Goal: Navigation & Orientation: Find specific page/section

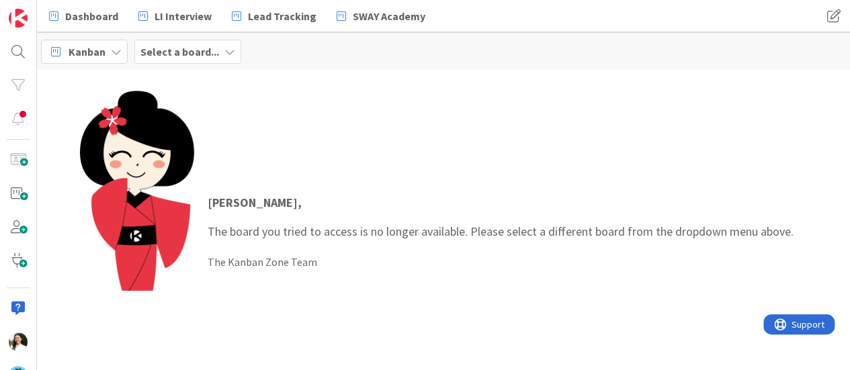
click at [194, 53] on b "Select a board..." at bounding box center [179, 51] width 79 height 13
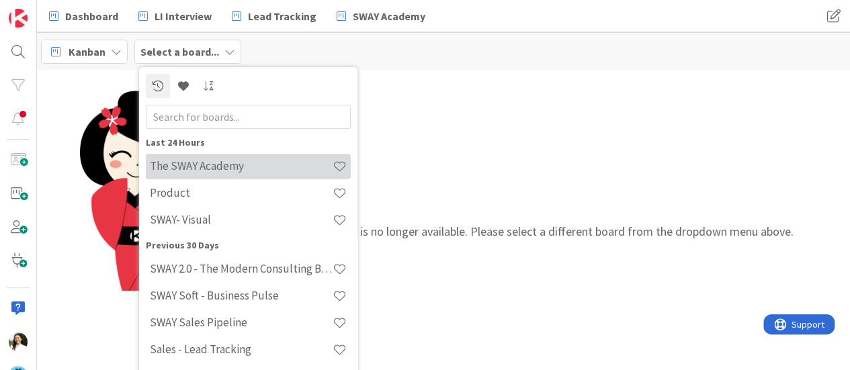
click at [209, 164] on h4 "The SWAY Academy" at bounding box center [241, 165] width 183 height 13
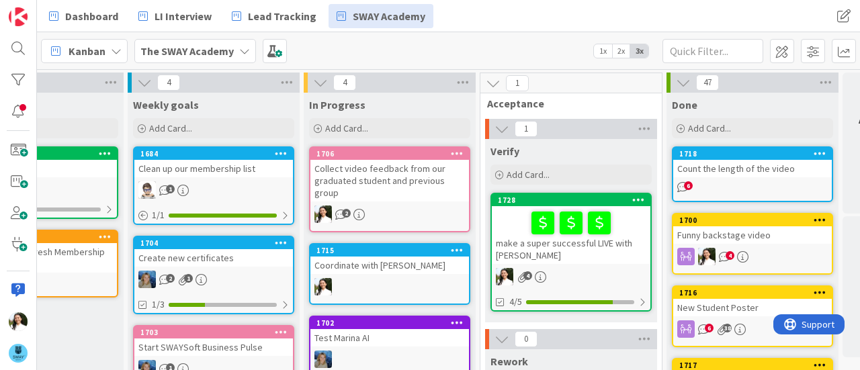
scroll to position [0, 278]
click at [611, 247] on div "make a super successful LIVE with [PERSON_NAME]" at bounding box center [570, 235] width 159 height 58
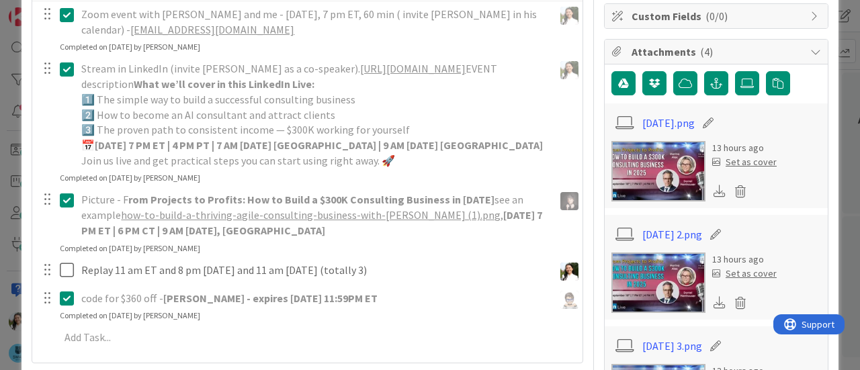
scroll to position [292, 0]
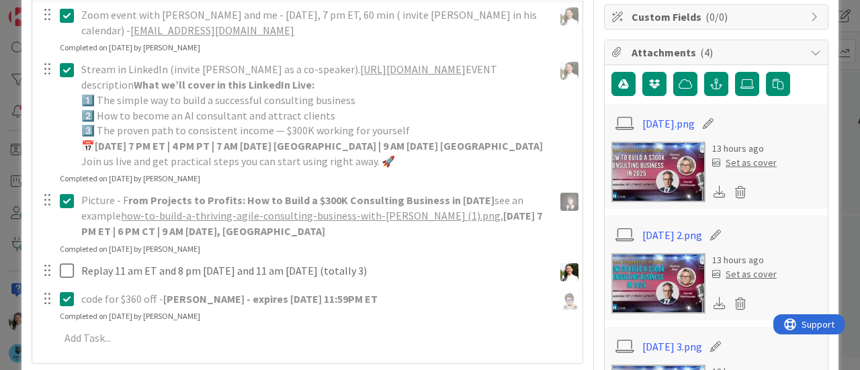
click at [4, 217] on div "ID 1728 The SWAY Academy Verify Title 40 / 128 make a super successful LIVE wit…" at bounding box center [430, 185] width 860 height 370
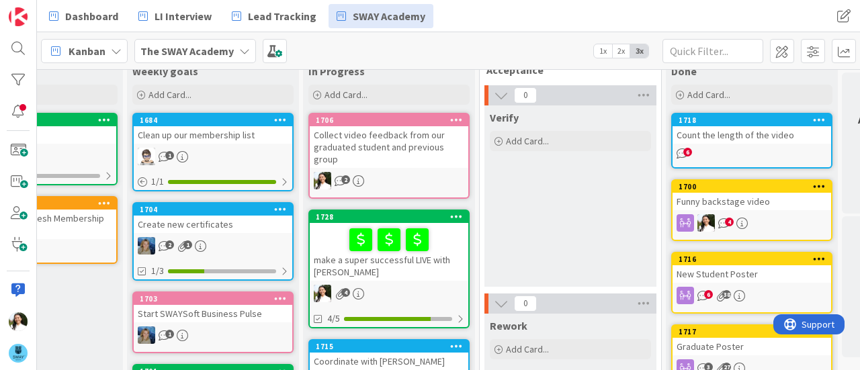
scroll to position [33, 278]
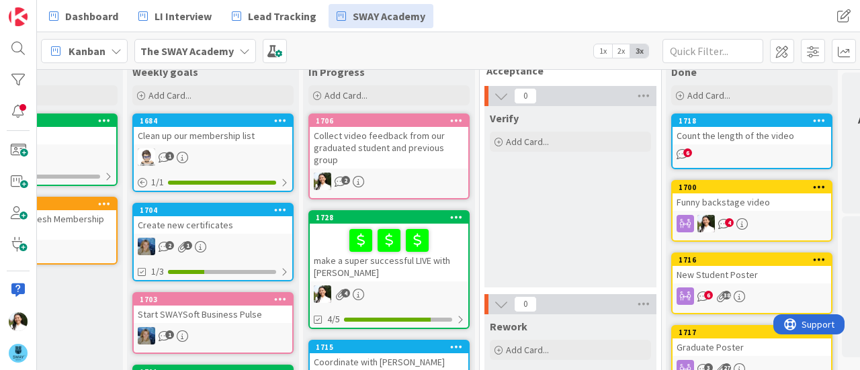
click at [760, 132] on div "Count the length of the video" at bounding box center [752, 135] width 159 height 17
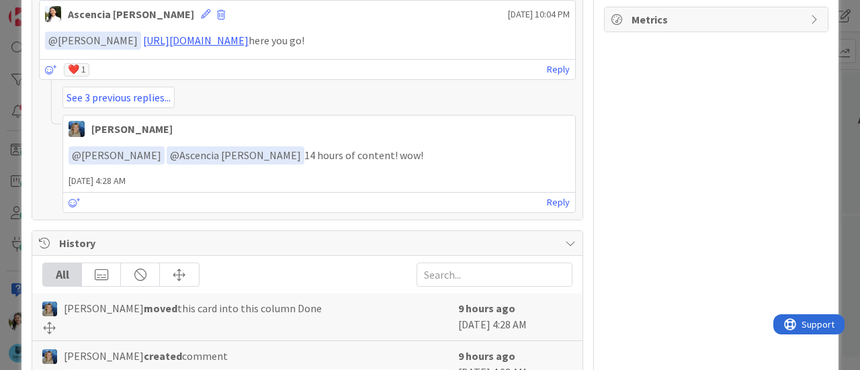
scroll to position [547, 0]
click at [149, 103] on link "See 3 previous replies..." at bounding box center [119, 97] width 112 height 22
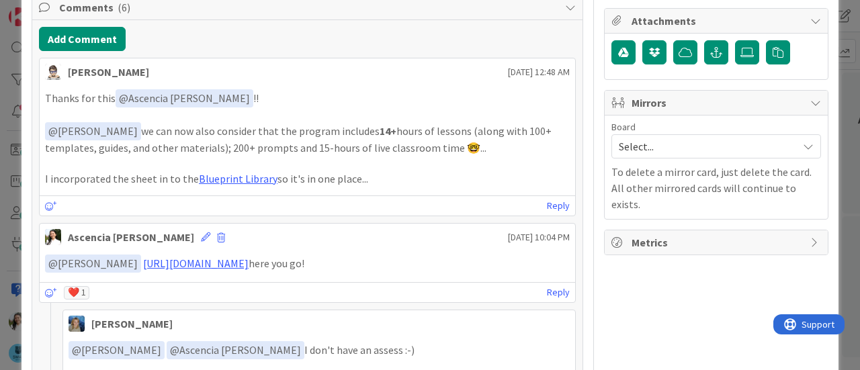
scroll to position [299, 0]
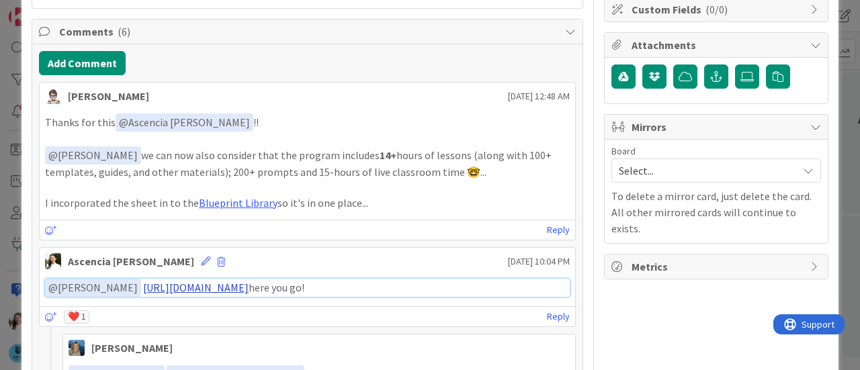
click at [249, 281] on link "[URL][DOMAIN_NAME]" at bounding box center [196, 287] width 106 height 13
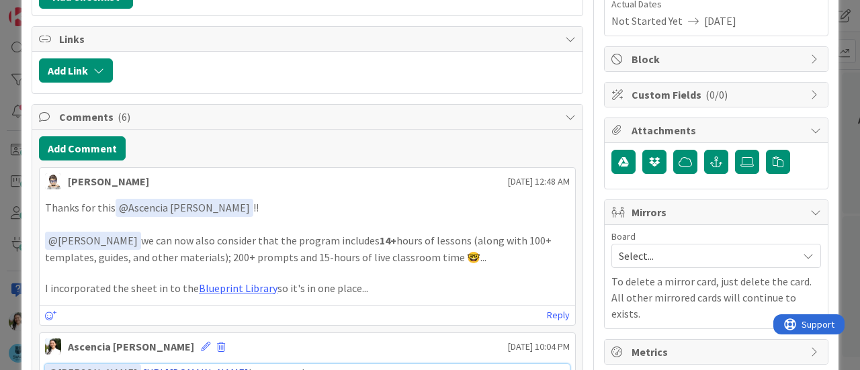
scroll to position [207, 0]
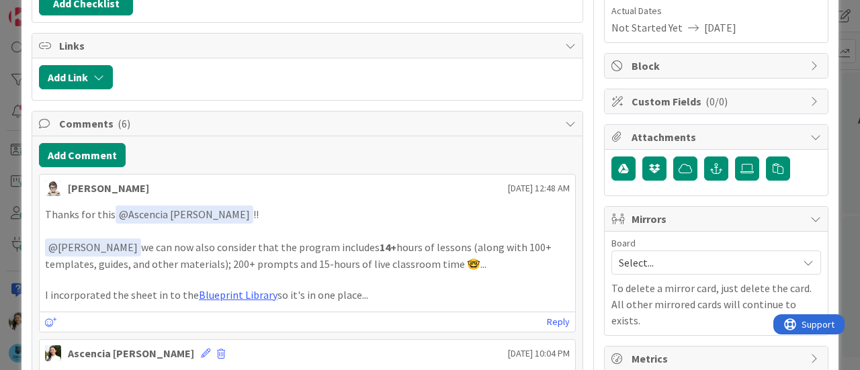
click at [0, 224] on div "ID 1718 The SWAY Academy Done Title 29 / 128 Count the length of the video Desc…" at bounding box center [430, 185] width 860 height 370
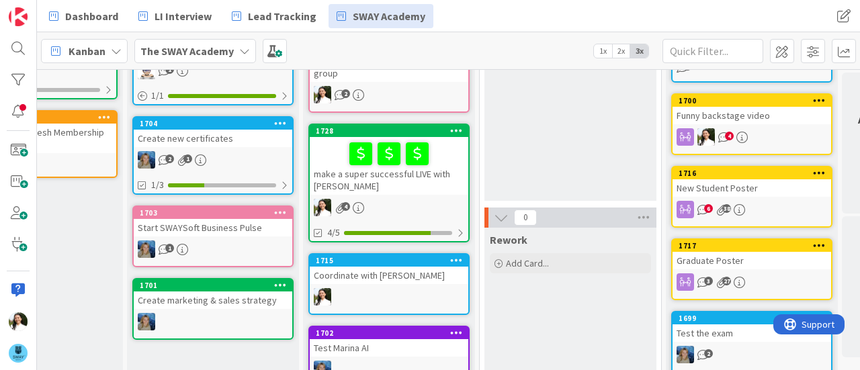
scroll to position [120, 278]
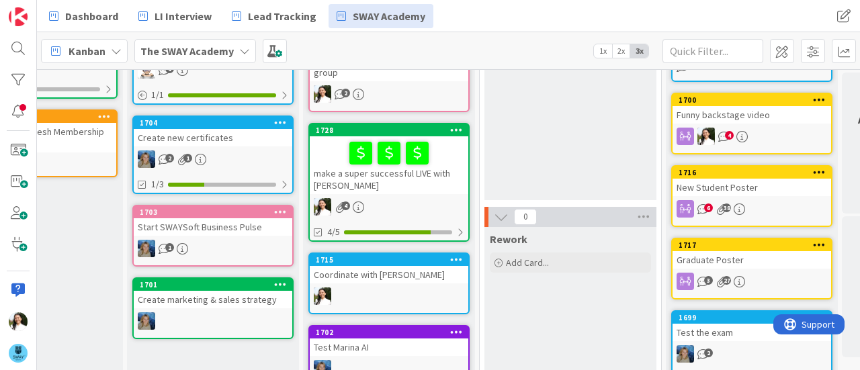
click at [770, 111] on div "Funny backstage video" at bounding box center [752, 114] width 159 height 17
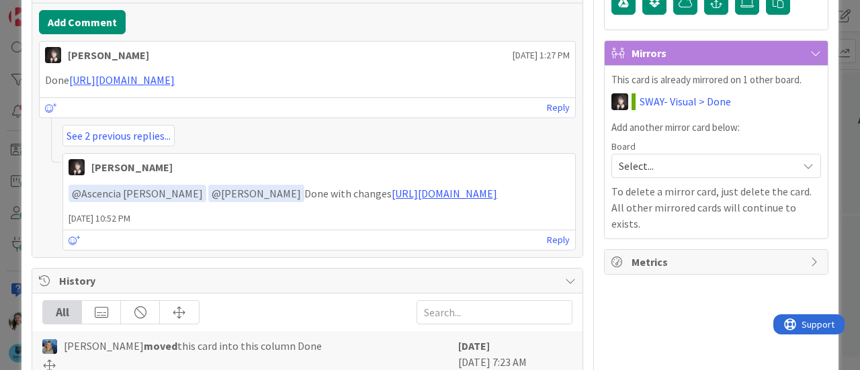
scroll to position [383, 0]
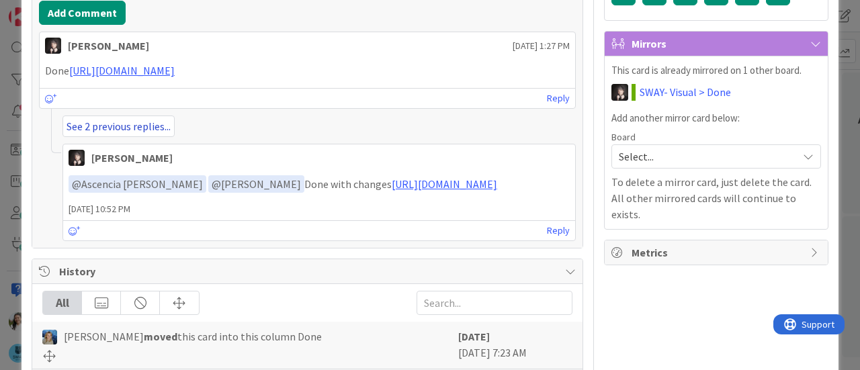
click at [134, 130] on link "See 2 previous replies..." at bounding box center [119, 127] width 112 height 22
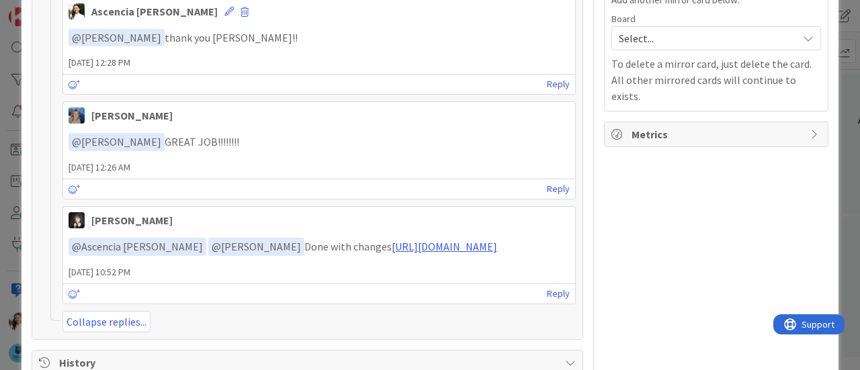
scroll to position [501, 0]
click at [0, 198] on div "ID 1700 The SWAY Academy Done Title 21 / 128 Funny backstage video Description …" at bounding box center [430, 185] width 860 height 370
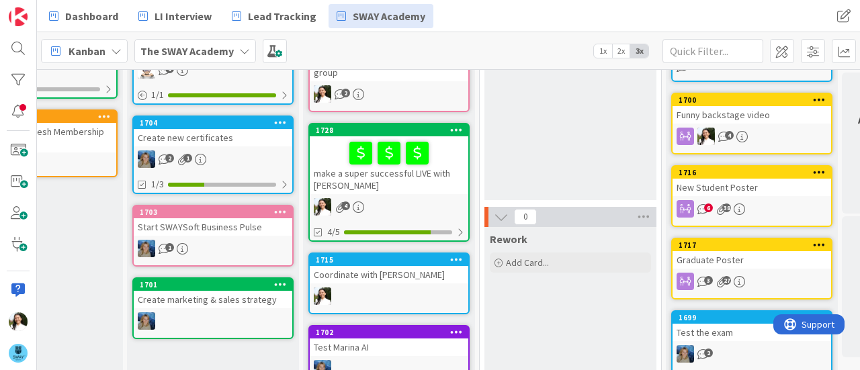
click at [792, 187] on div "New Student Poster" at bounding box center [752, 187] width 159 height 17
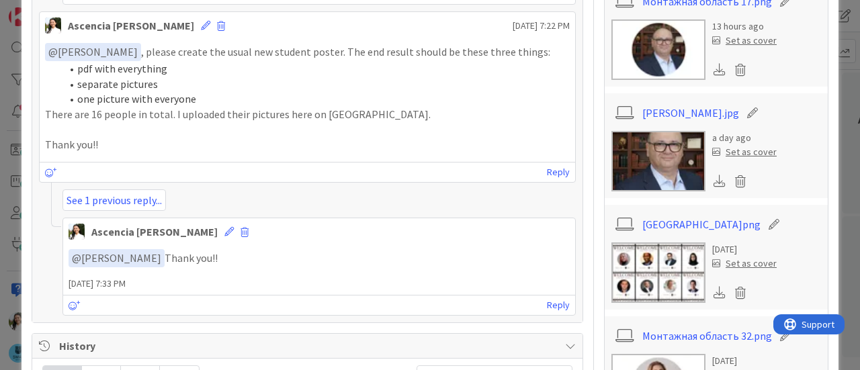
scroll to position [638, 0]
click at [140, 196] on link "See 1 previous reply..." at bounding box center [115, 200] width 104 height 22
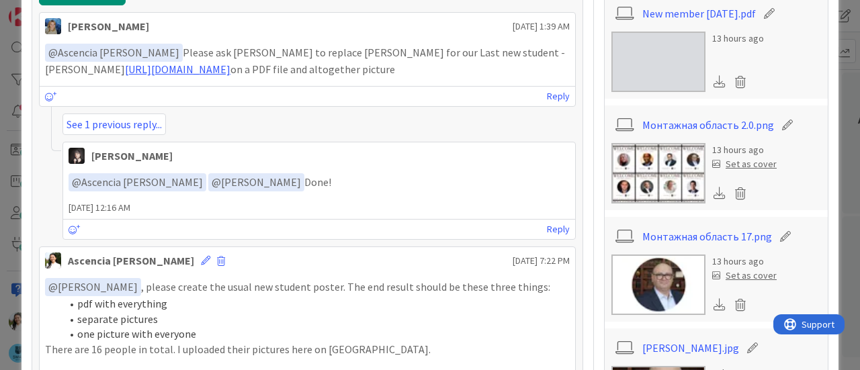
scroll to position [403, 0]
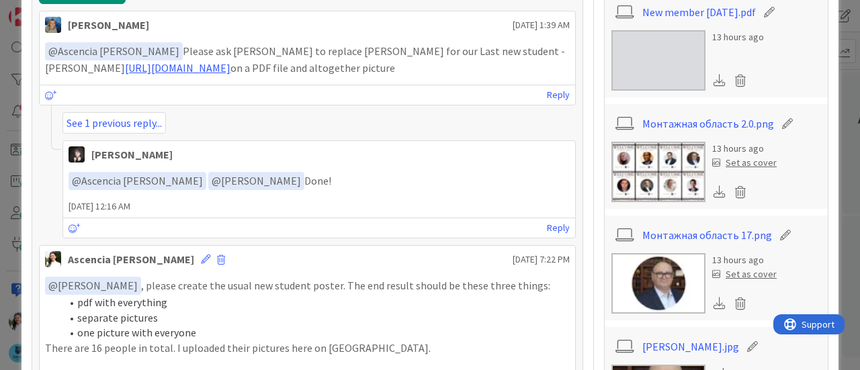
click at [0, 199] on div "ID 1716 The SWAY Academy Done Title 18 / 128 New Student Poster Description Asc…" at bounding box center [430, 185] width 860 height 370
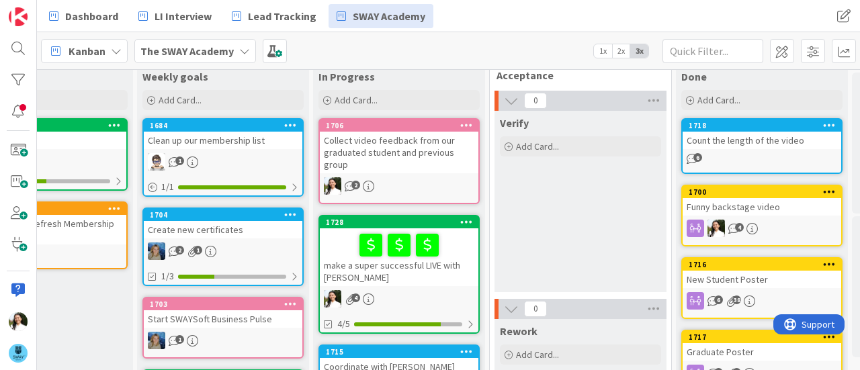
scroll to position [0, 268]
